Goal: Ask a question

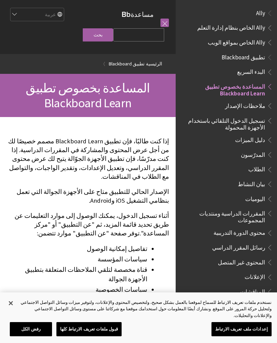
scroll to position [70, 0]
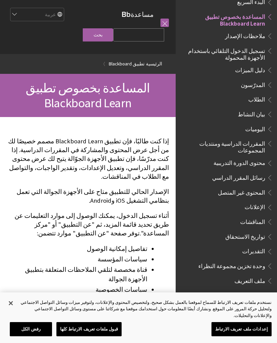
click at [257, 52] on span "تسجيل الدخول التلقائي باستخدام الأجهزة المحمولة" at bounding box center [224, 53] width 81 height 16
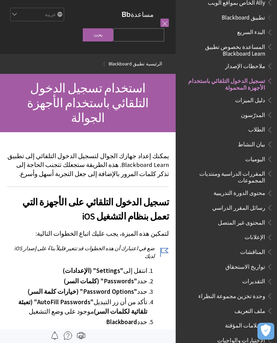
scroll to position [35, 0]
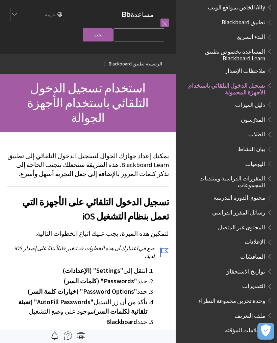
click at [257, 86] on span "تسجيل الدخول التلقائي باستخدام الأجهزة المحمولة" at bounding box center [224, 88] width 81 height 16
click at [252, 89] on span "تسجيل الدخول التلقائي باستخدام الأجهزة المحمولة" at bounding box center [224, 88] width 81 height 16
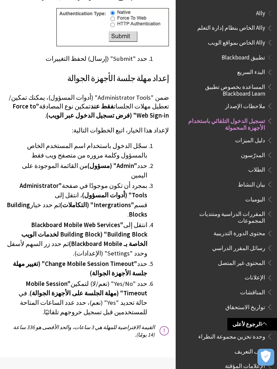
scroll to position [0, 0]
click at [258, 70] on span "البدء السريع" at bounding box center [251, 71] width 28 height 9
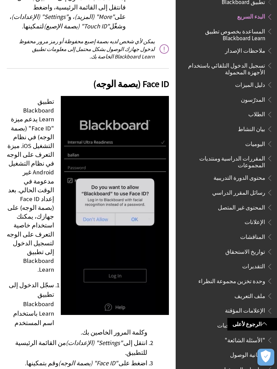
scroll to position [1123, 0]
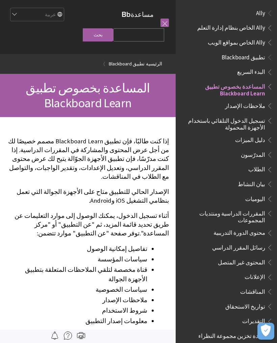
scroll to position [70, 0]
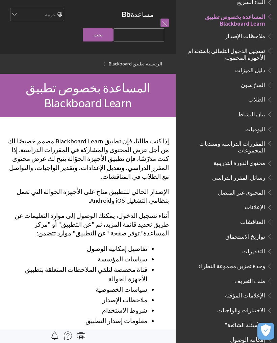
click at [154, 40] on input "Search Query" at bounding box center [138, 34] width 51 height 13
type input "لم يفتح التطبيق معي"
click at [112, 36] on input "بحث" at bounding box center [98, 34] width 30 height 13
click at [109, 41] on input "بحث" at bounding box center [98, 34] width 30 height 13
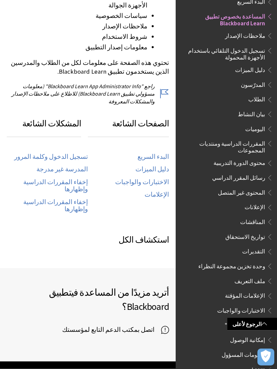
scroll to position [260, 0]
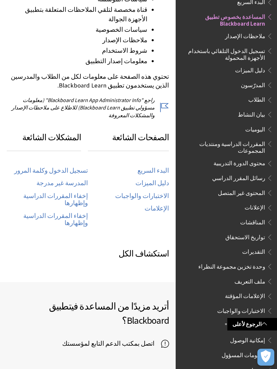
click at [48, 167] on link "تسجيل الدخول وكلمة المرور" at bounding box center [51, 171] width 74 height 8
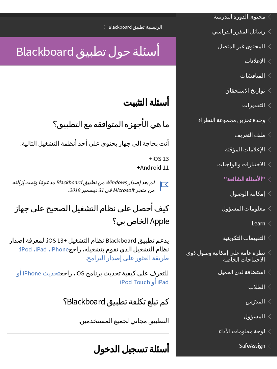
scroll to position [51, 0]
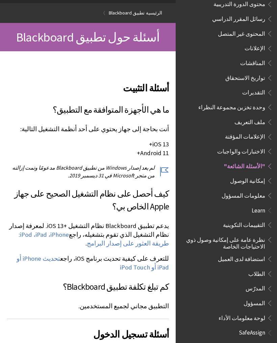
click at [70, 233] on link "iPhone، ‏iPad، ‏iPod: طريقة العثور على إصدار البرامج" at bounding box center [94, 239] width 150 height 17
click at [71, 261] on link "تحديث iPhone أو iPad أو iPod Touch" at bounding box center [93, 263] width 152 height 17
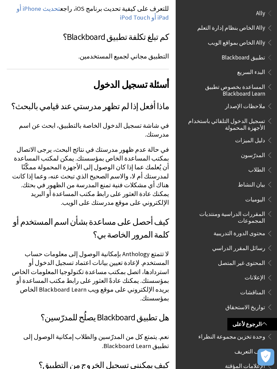
click at [265, 171] on span "الطلاب" at bounding box center [228, 169] width 90 height 11
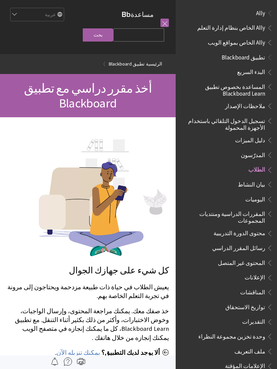
scroll to position [152, 0]
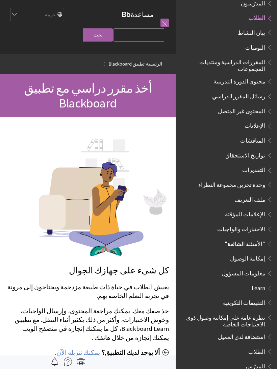
click at [70, 348] on link "يمكنك تنزيله الآن" at bounding box center [78, 352] width 44 height 8
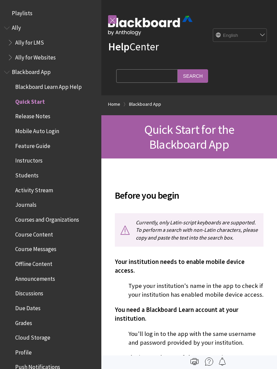
scroll to position [84, 0]
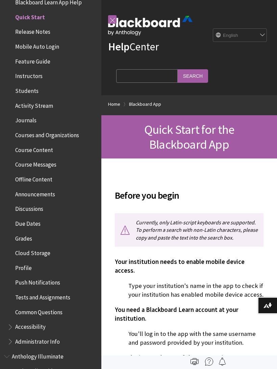
click at [260, 35] on select "English عربية Català Cymraeg Deutsch Español Suomi Français עברית Italiano 日本語 …" at bounding box center [240, 36] width 54 height 14
select select "/ar-sa/Blackboard_App/Quick_Start"
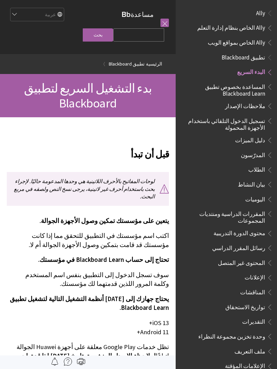
click at [256, 10] on span "Ally" at bounding box center [226, 12] width 93 height 11
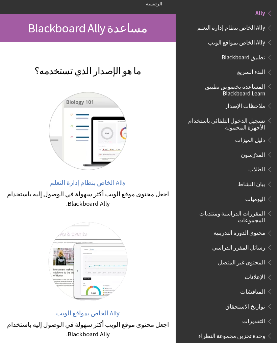
scroll to position [60, 0]
click at [110, 181] on span "Ally الخاص بنظام إدارة التعلم" at bounding box center [88, 183] width 76 height 8
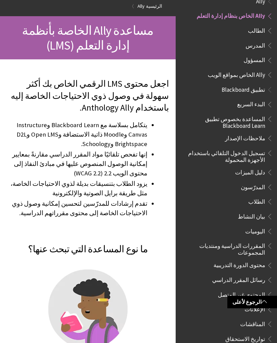
scroll to position [96, 0]
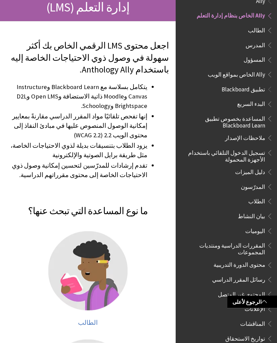
click at [103, 276] on img at bounding box center [87, 271] width 79 height 79
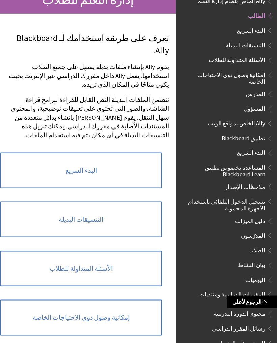
scroll to position [98, 0]
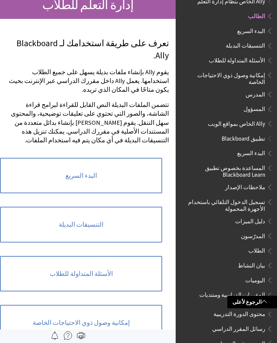
click at [119, 158] on link "البدء السريع" at bounding box center [81, 176] width 162 height 36
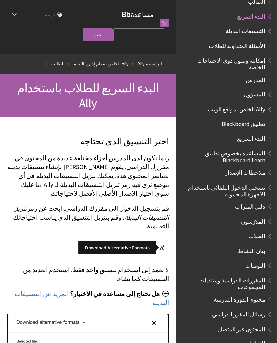
click at [120, 237] on img at bounding box center [122, 247] width 93 height 21
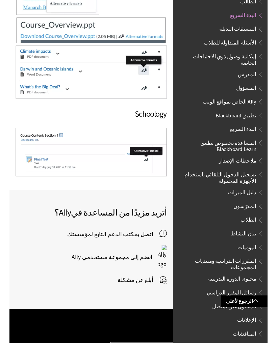
scroll to position [928, 0]
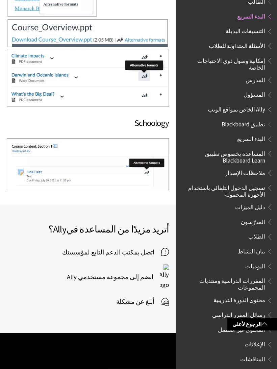
click at [143, 296] on span "أبلغ عن مشكلة" at bounding box center [138, 301] width 45 height 10
click at [131, 296] on span "أبلغ عن مشكلة" at bounding box center [138, 301] width 45 height 10
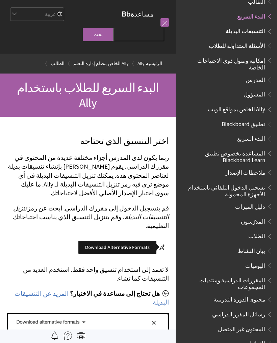
scroll to position [0, 0]
